Goal: Find specific page/section: Find specific page/section

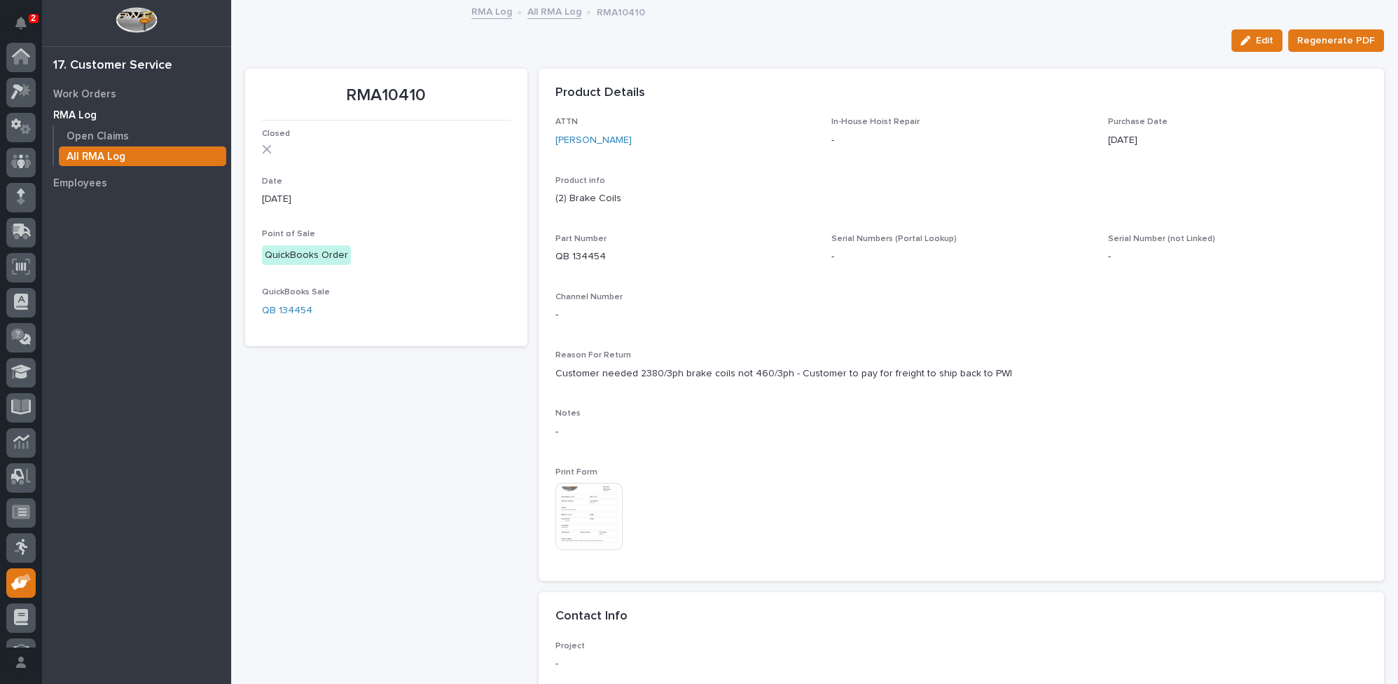
scroll to position [60, 0]
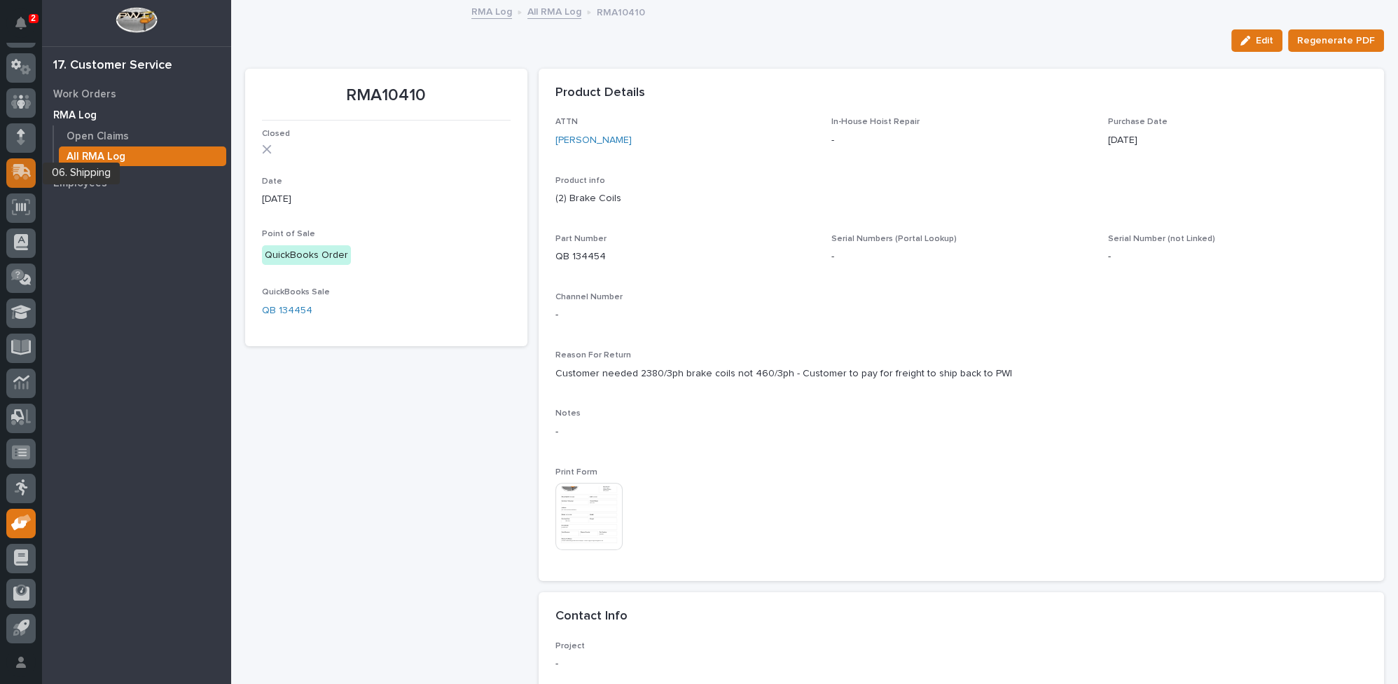
click at [14, 169] on icon at bounding box center [22, 170] width 18 height 13
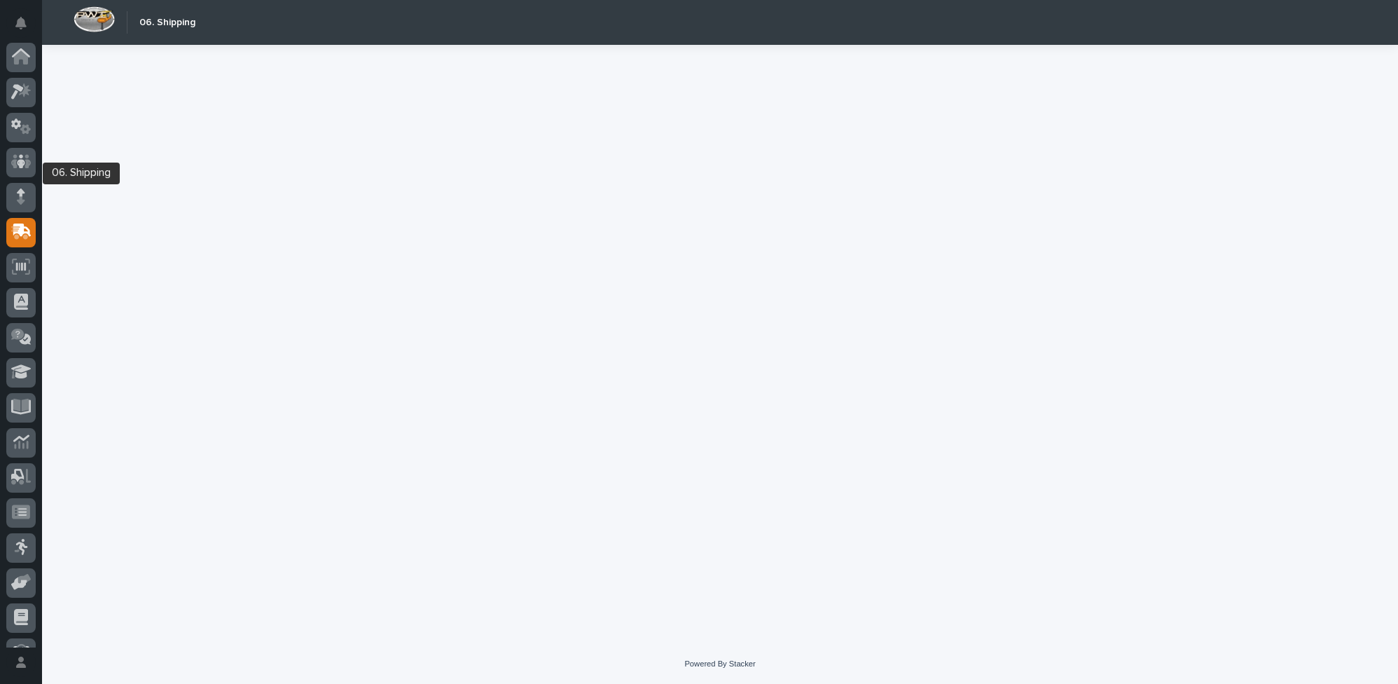
scroll to position [60, 0]
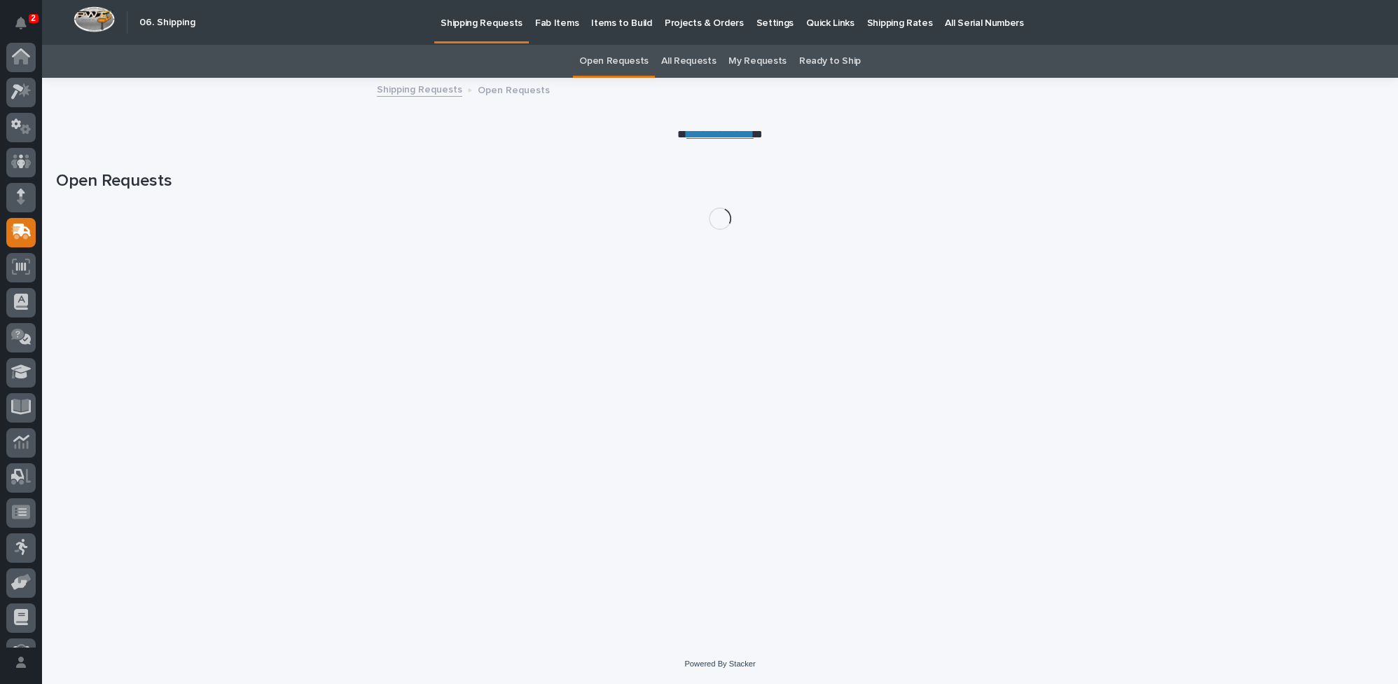
scroll to position [60, 0]
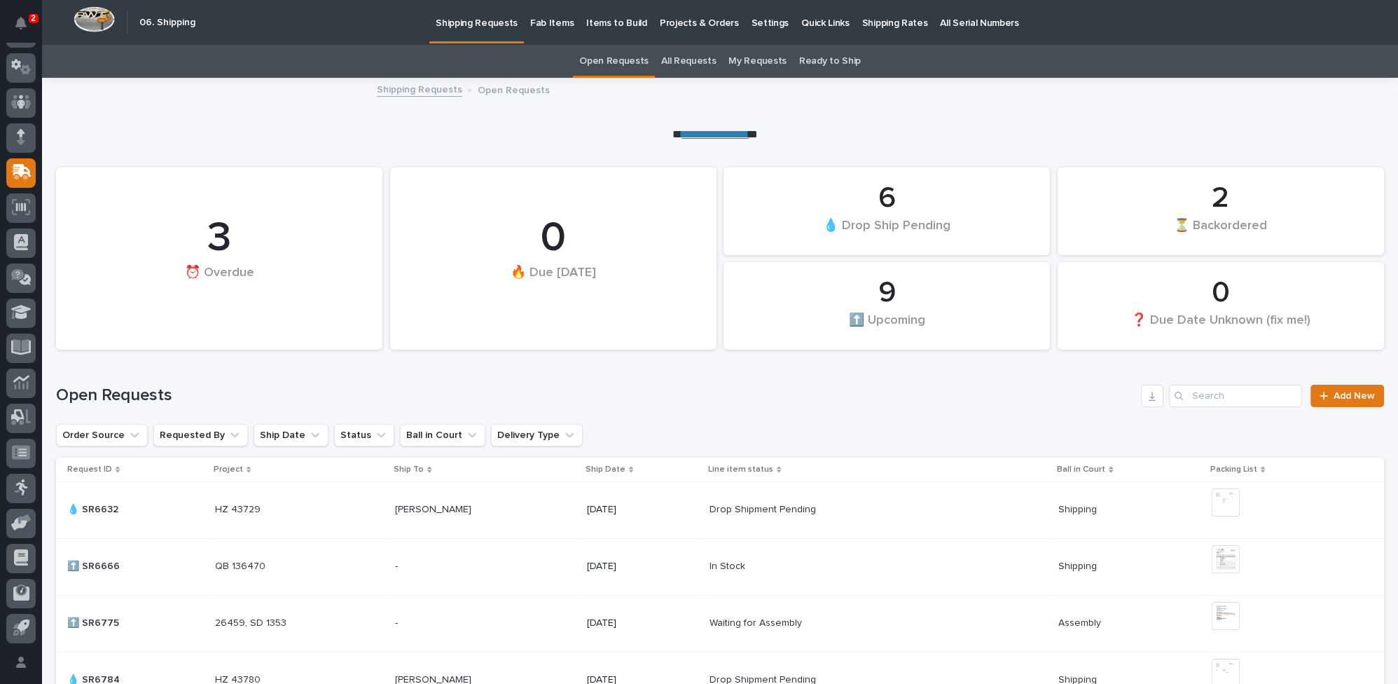
click at [693, 58] on link "All Requests" at bounding box center [688, 61] width 55 height 33
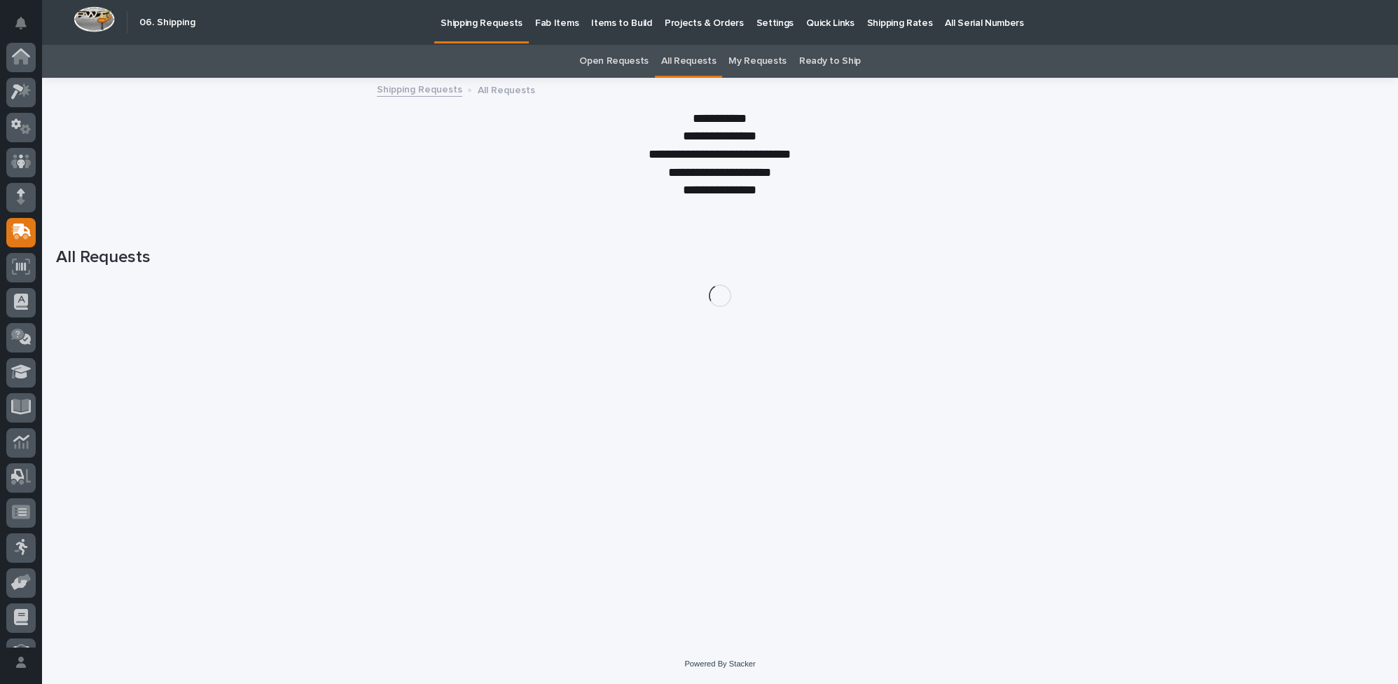
scroll to position [60, 0]
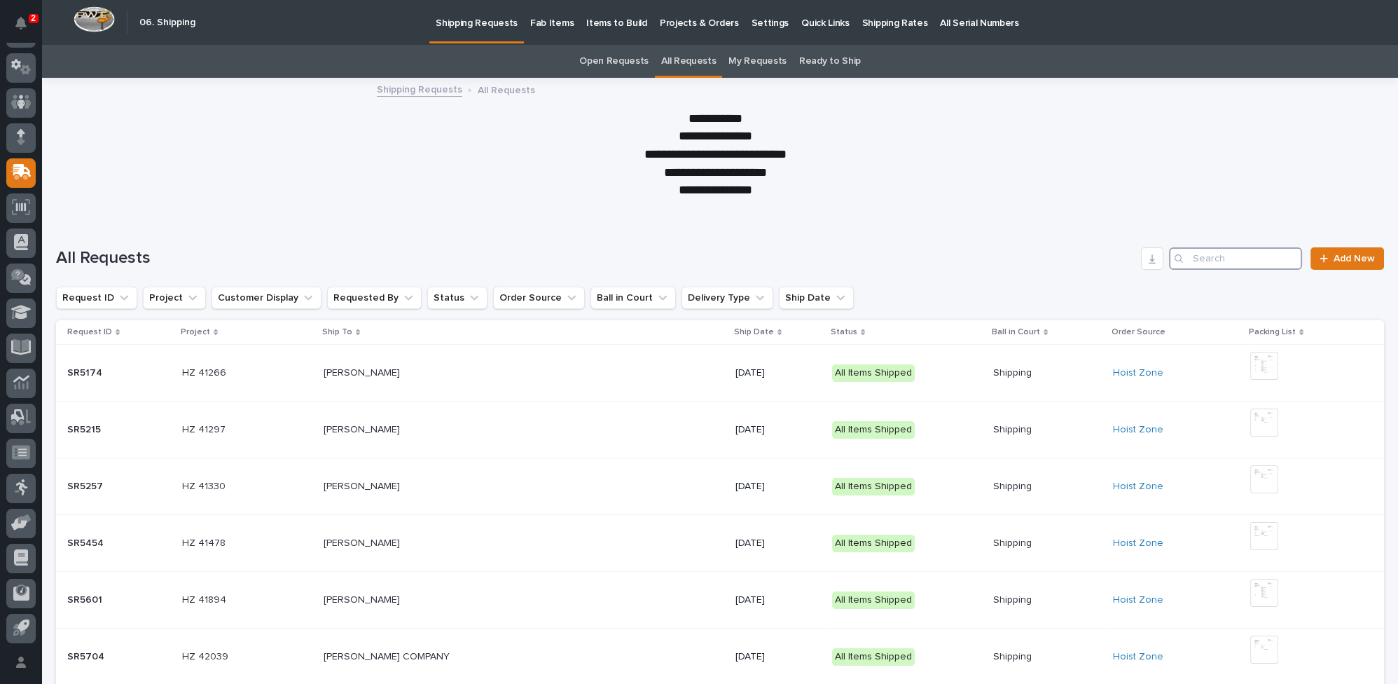
click at [1208, 257] on input "Search" at bounding box center [1235, 258] width 133 height 22
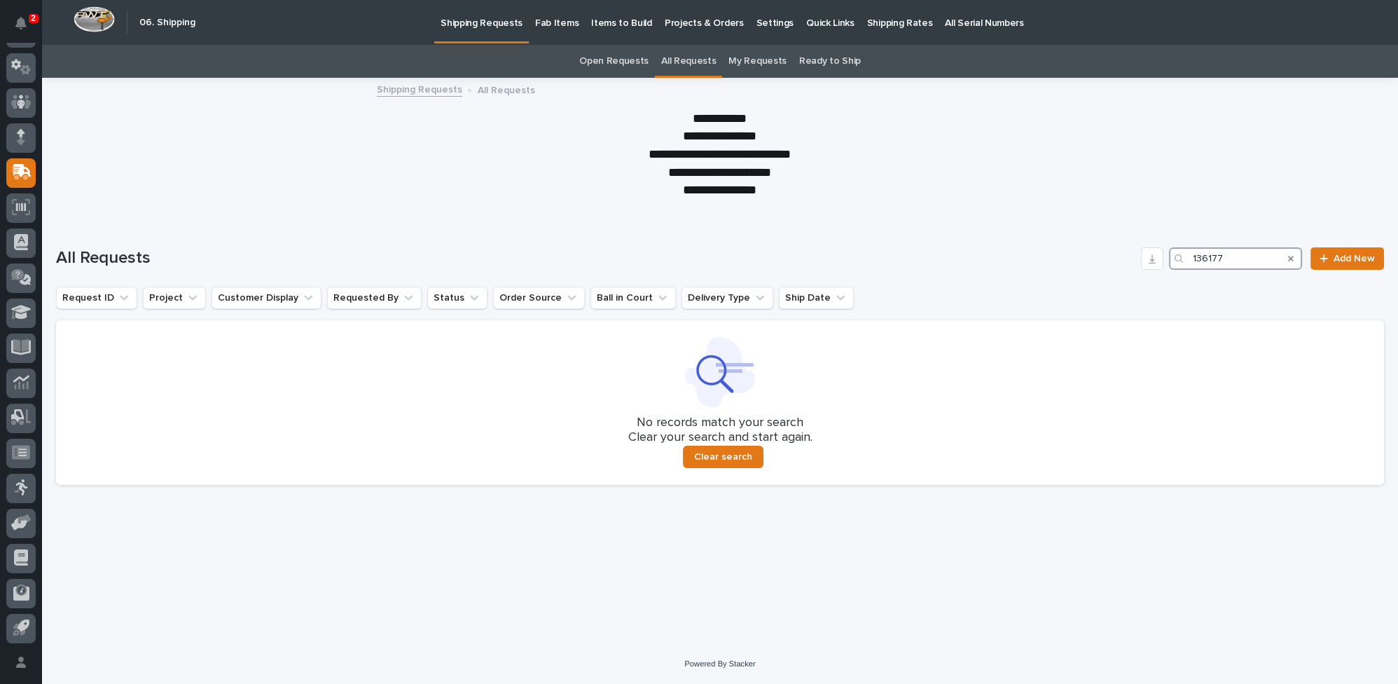
click at [1224, 264] on input "136177" at bounding box center [1235, 258] width 133 height 22
drag, startPoint x: 1196, startPoint y: 252, endPoint x: 1149, endPoint y: 251, distance: 47.6
click at [1149, 251] on div "All Requests 136177 Add New" at bounding box center [720, 258] width 1328 height 22
drag, startPoint x: 1221, startPoint y: 254, endPoint x: 1136, endPoint y: 262, distance: 85.8
click at [1136, 262] on div "All Requests 26521 Add New" at bounding box center [720, 258] width 1328 height 22
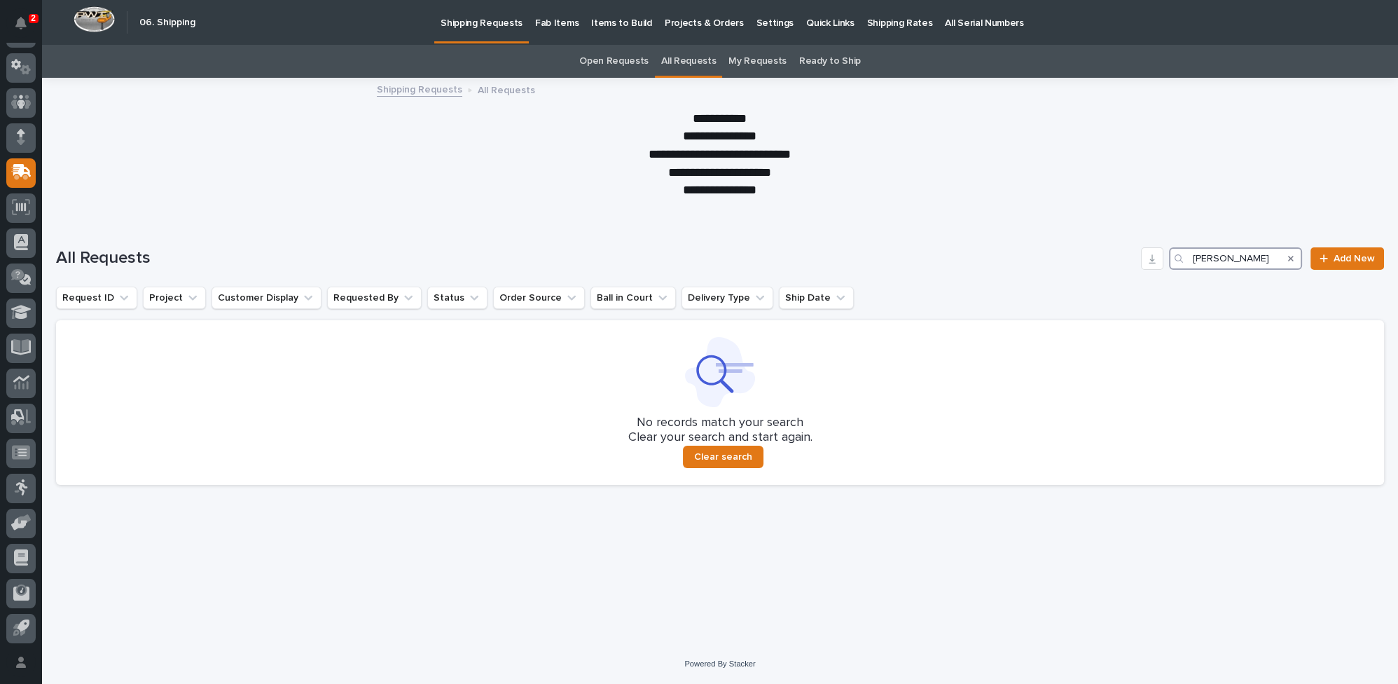
type input "[PERSON_NAME]"
click at [672, 60] on link "All Requests" at bounding box center [688, 61] width 55 height 33
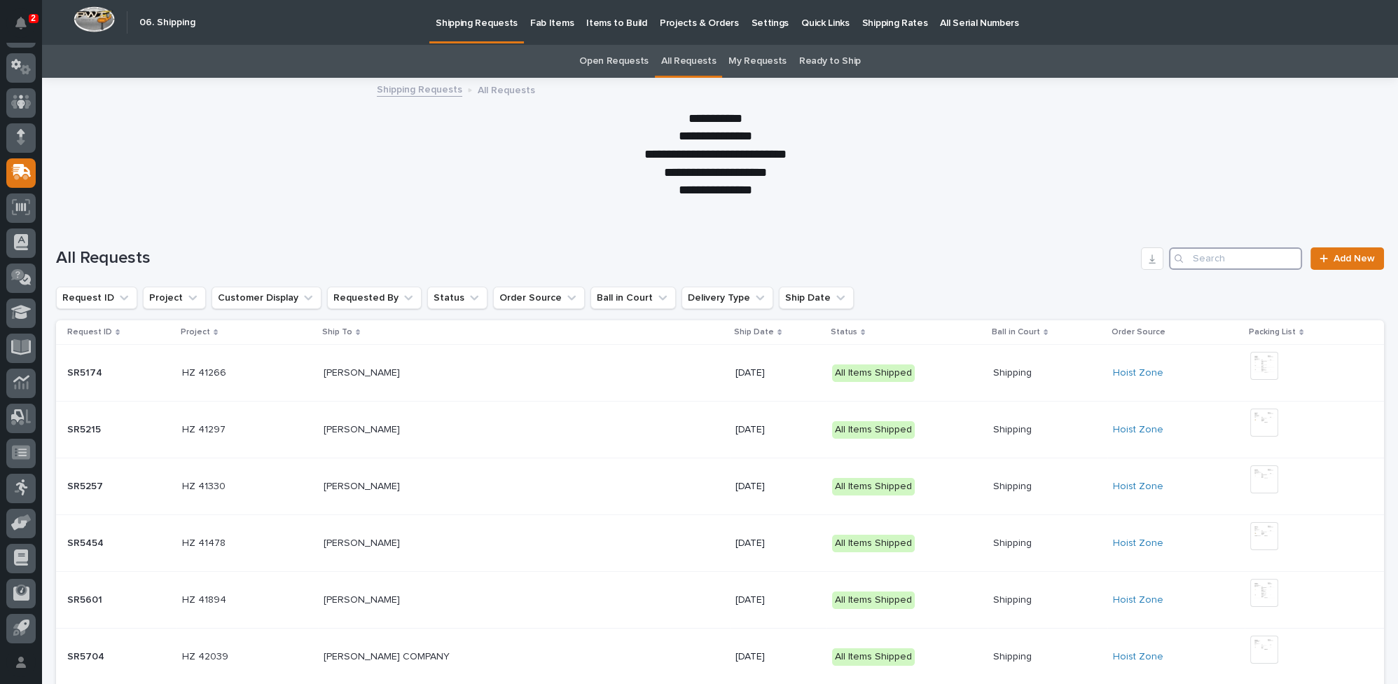
click at [1240, 258] on input "Search" at bounding box center [1235, 258] width 133 height 22
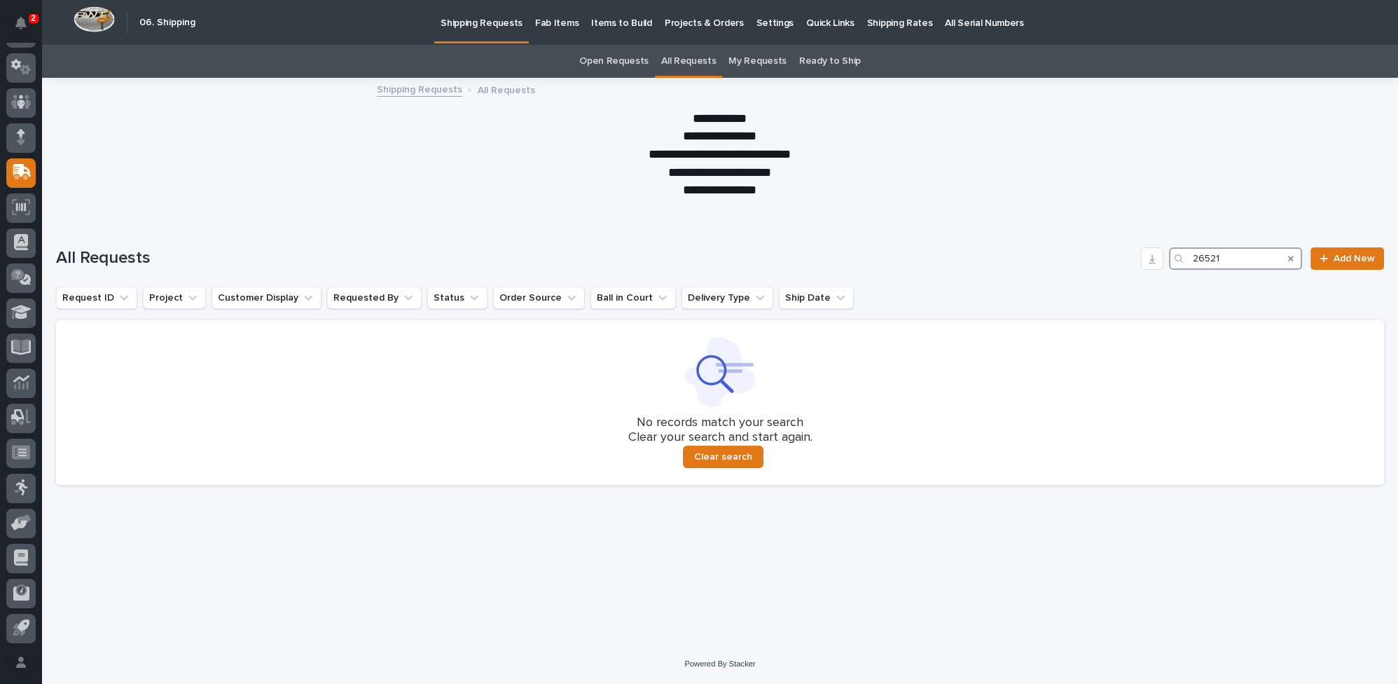
type input "26521"
click at [1295, 256] on div "Search" at bounding box center [1291, 258] width 22 height 22
click at [1290, 256] on icon "Search" at bounding box center [1291, 258] width 6 height 8
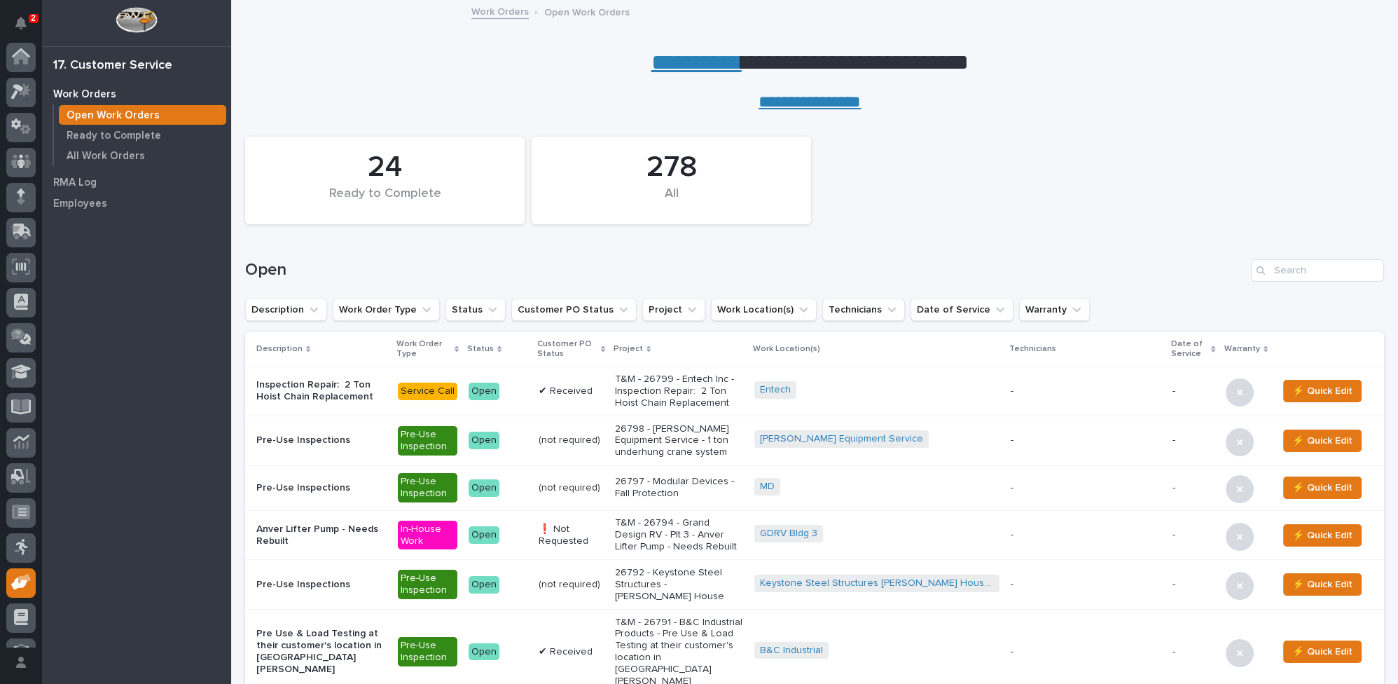
scroll to position [60, 0]
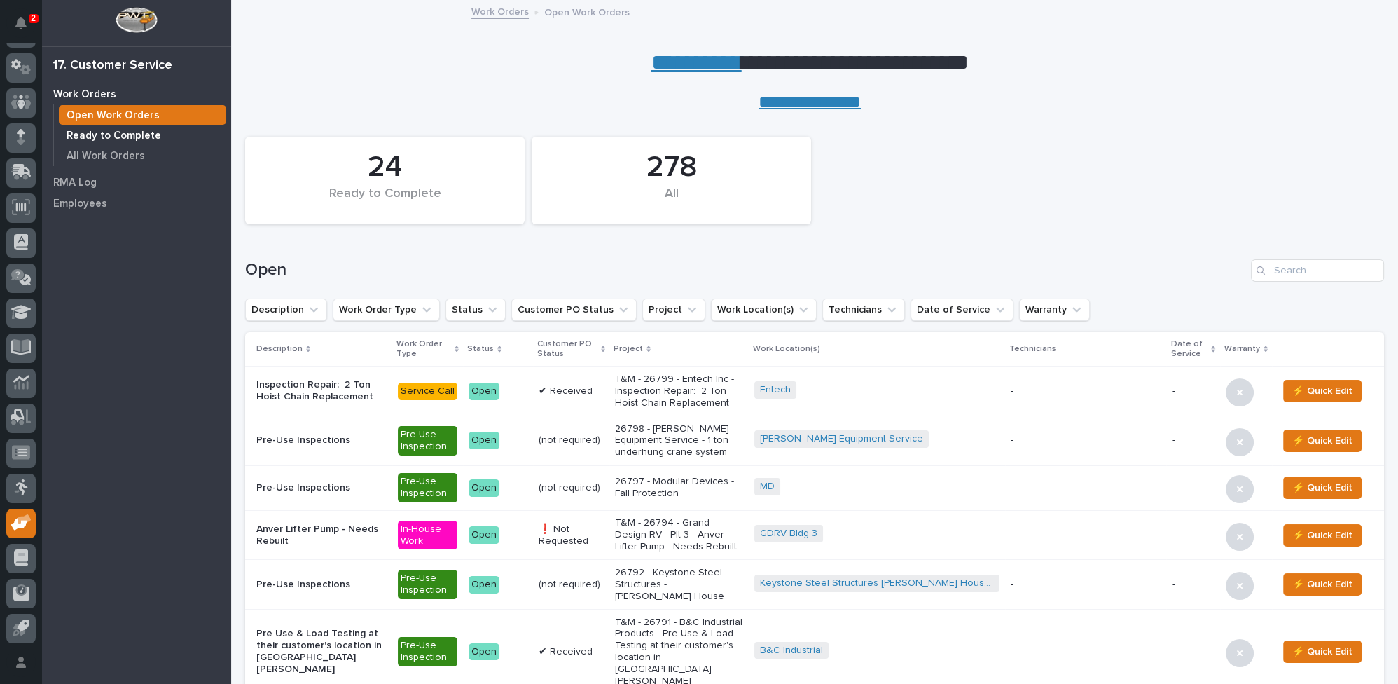
click at [132, 133] on p "Ready to Complete" at bounding box center [114, 136] width 95 height 13
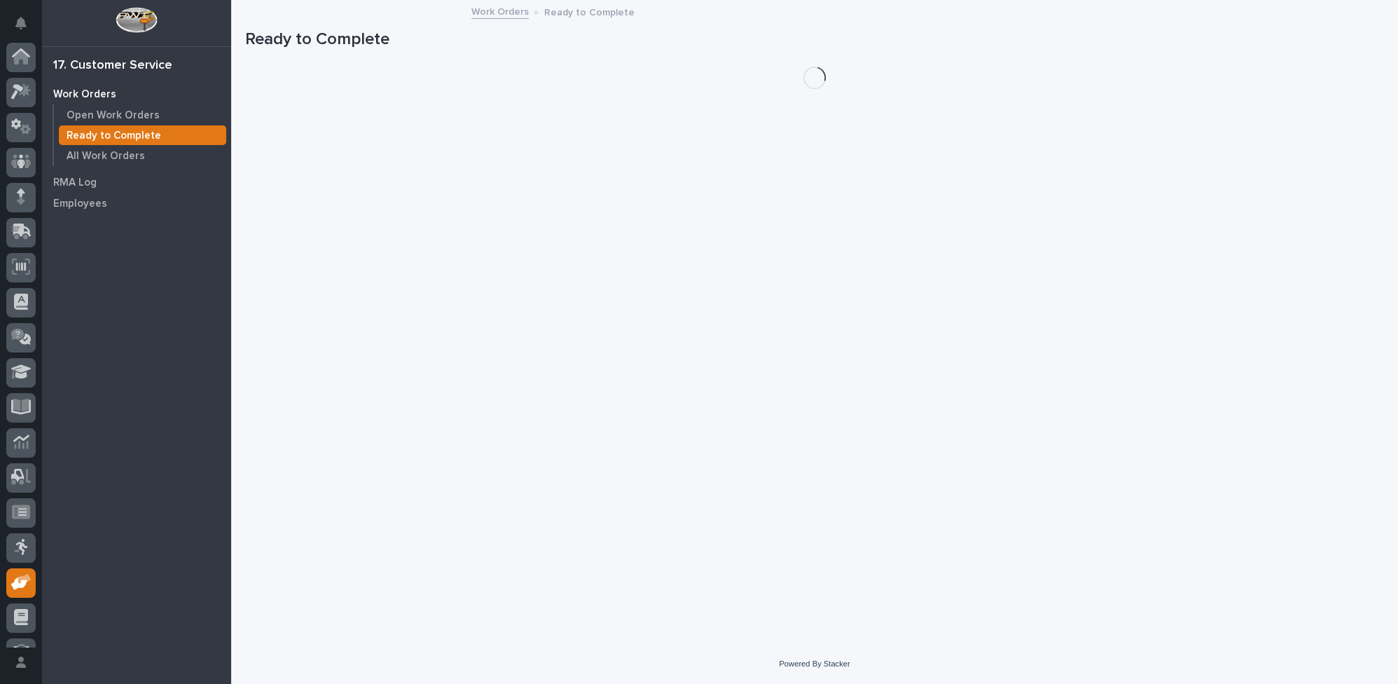
scroll to position [60, 0]
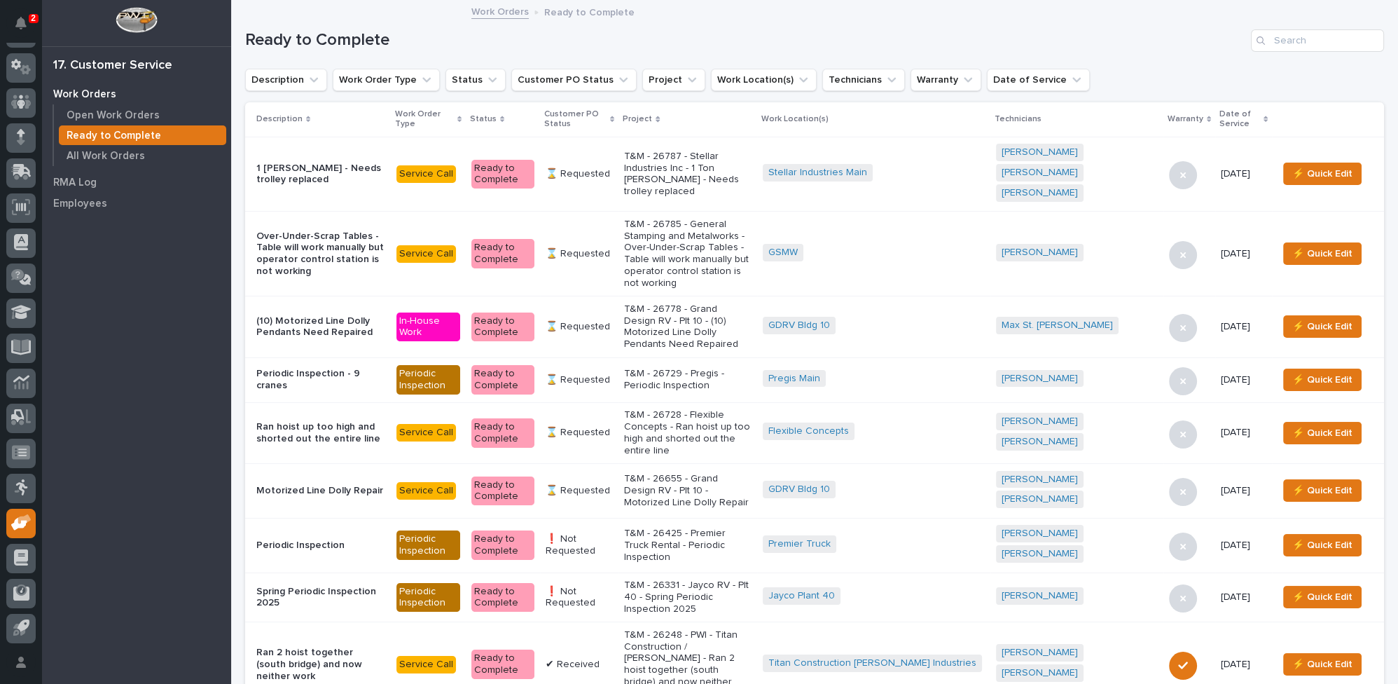
click at [614, 116] on icon at bounding box center [612, 119] width 4 height 7
